Goal: Task Accomplishment & Management: Complete application form

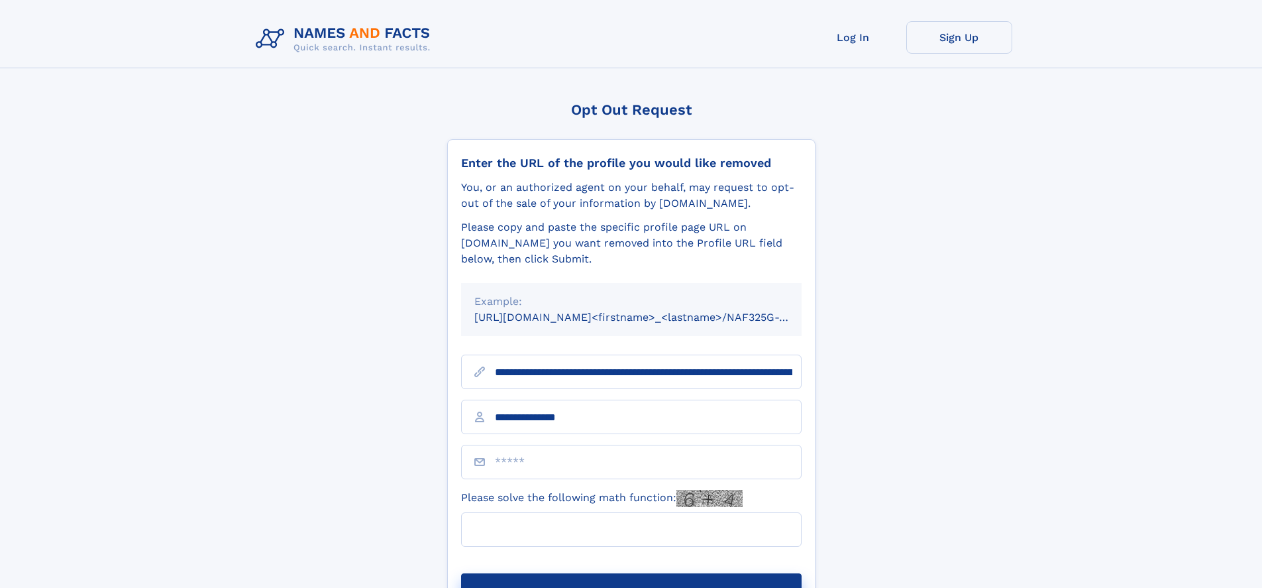
type input "**********"
type input "**"
click at [631, 573] on button "Submit Opt Out Request" at bounding box center [631, 594] width 341 height 42
